Goal: Task Accomplishment & Management: Manage account settings

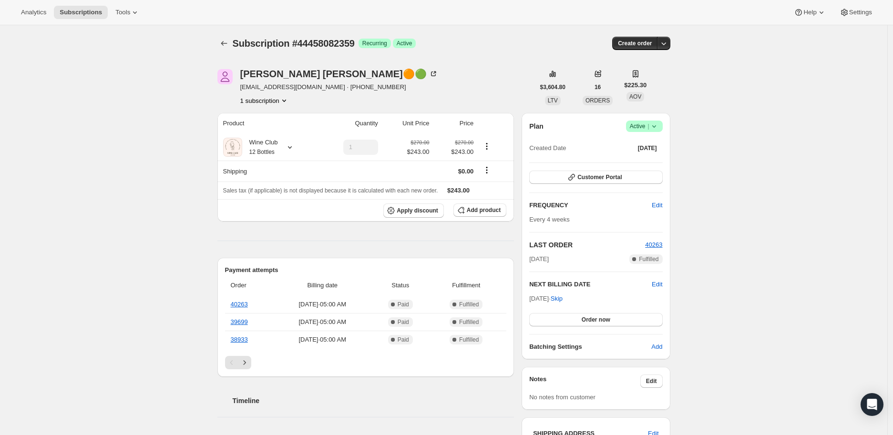
click at [656, 126] on icon at bounding box center [654, 127] width 10 height 10
click at [654, 156] on span "Cancel subscription" at bounding box center [647, 161] width 54 height 10
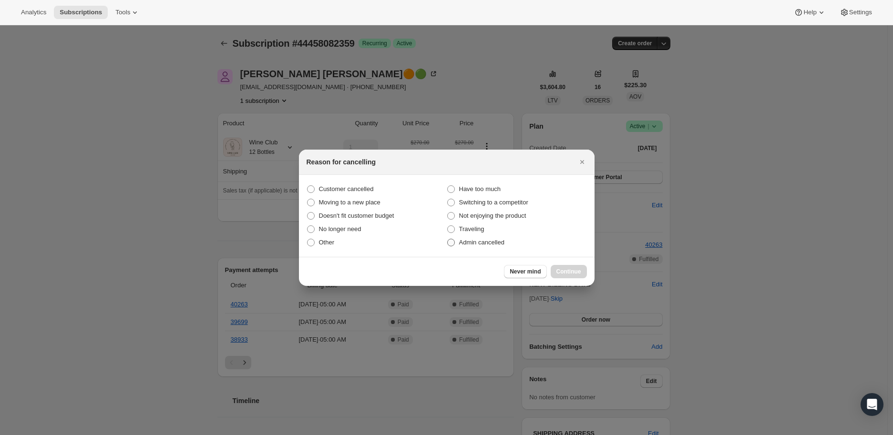
click at [453, 242] on span ":rbl:" at bounding box center [451, 243] width 8 height 8
click at [448, 239] on input "Admin cancelled" at bounding box center [447, 239] width 0 height 0
radio input "true"
click at [565, 268] on span "Continue" at bounding box center [568, 272] width 25 height 8
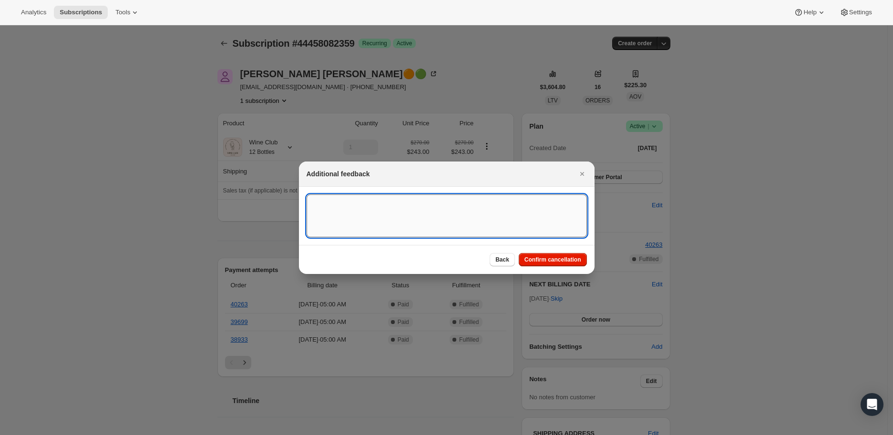
click at [330, 207] on textarea ":rbl:" at bounding box center [447, 216] width 280 height 43
paste textarea "I’ve made a decision to stop drinking."
type textarea "I’ve made a decision to stop drinking."
click at [559, 258] on span "Confirm cancellation" at bounding box center [552, 260] width 57 height 8
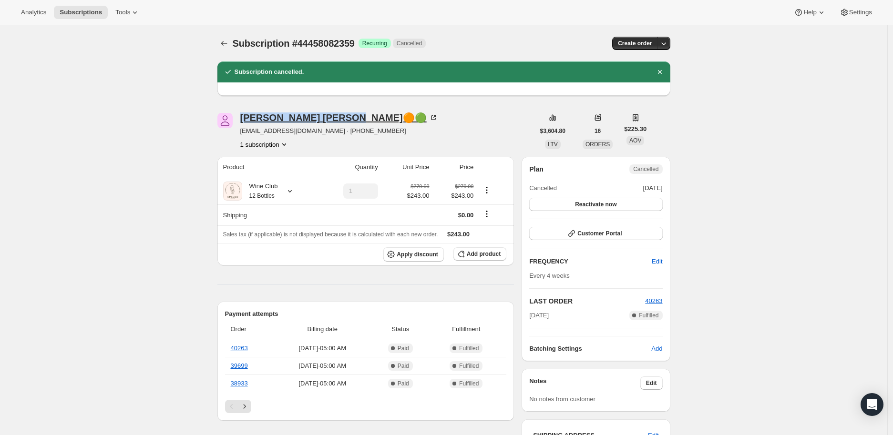
drag, startPoint x: 239, startPoint y: 122, endPoint x: 308, endPoint y: 119, distance: 68.7
click at [308, 119] on div "[PERSON_NAME]🟠🟢 [EMAIL_ADDRESS][DOMAIN_NAME] · [PHONE_NUMBER] 1 subscription" at bounding box center [375, 131] width 317 height 36
copy div "[PERSON_NAME]"
click at [294, 190] on div "Wine Club 12 Bottles" at bounding box center [268, 191] width 91 height 19
click at [291, 188] on icon at bounding box center [290, 191] width 10 height 10
